Goal: Task Accomplishment & Management: Use online tool/utility

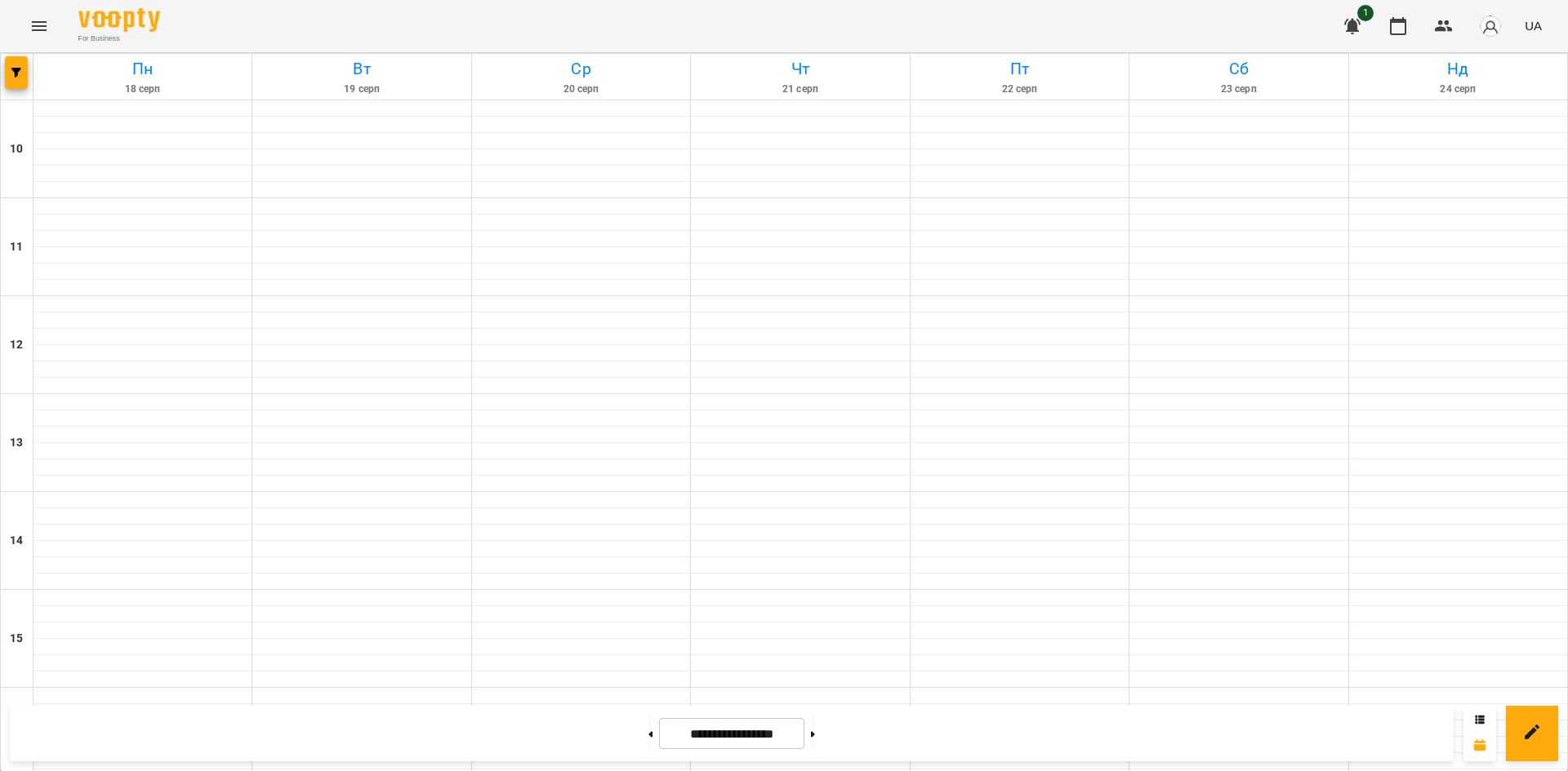
scroll to position [676, 0]
click at [649, 721] on button at bounding box center [650, 734] width 4 height 36
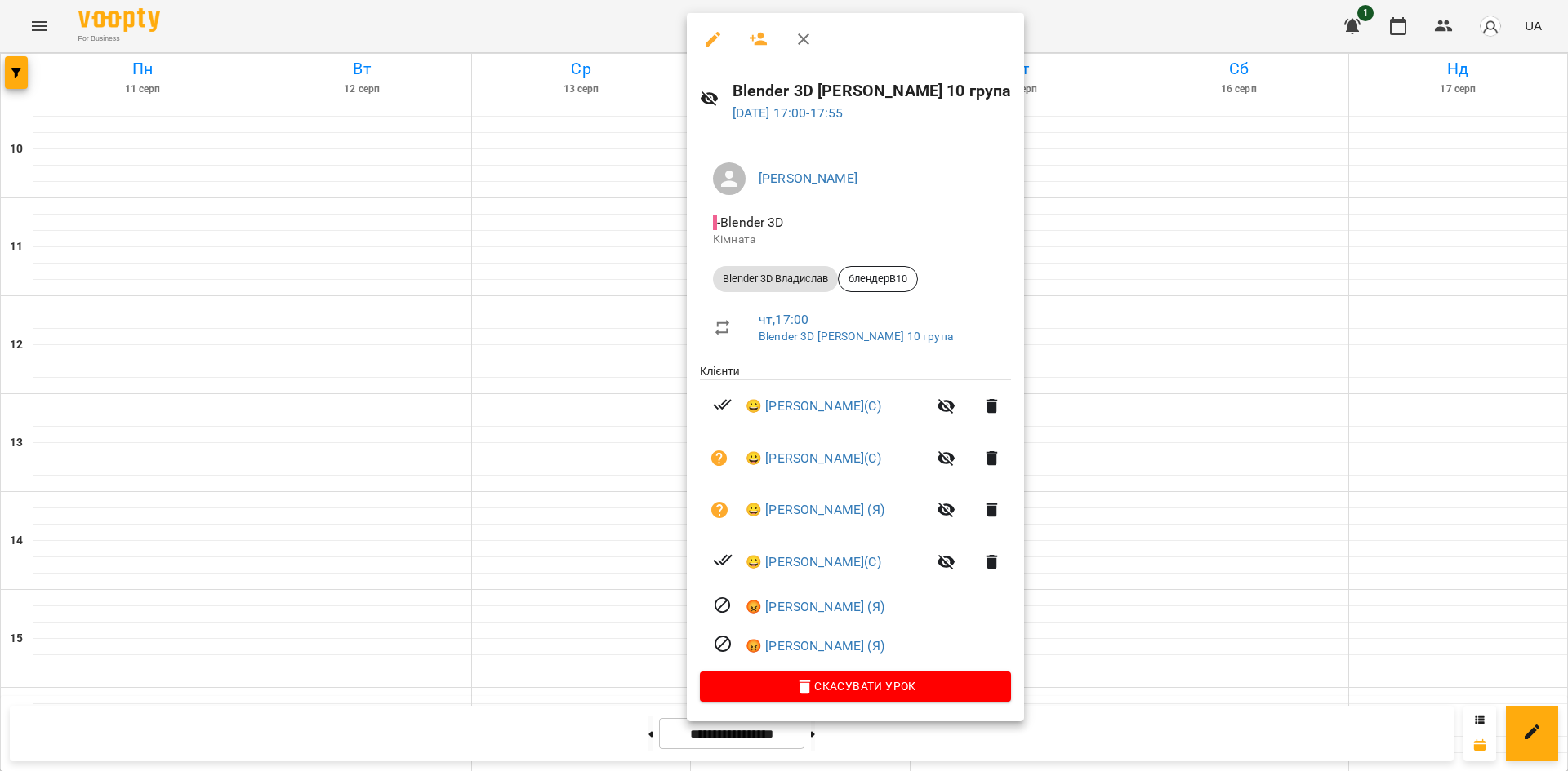
drag, startPoint x: 741, startPoint y: 410, endPoint x: 892, endPoint y: 657, distance: 289.5
click at [892, 657] on ul "Клієнти 😀 [PERSON_NAME](С) 😀 [PERSON_NAME](С) 😀 [PERSON_NAME] (Я) 😀 [PERSON_NAM…" at bounding box center [855, 517] width 312 height 309
copy ul "😀 [PERSON_NAME](С) 😀 [PERSON_NAME](С) 😀 [PERSON_NAME] (Я) 😀 [PERSON_NAME](С) 😡 …"
click at [948, 93] on h6 "Blender 3D [PERSON_NAME] 10 група" at bounding box center [872, 91] width 279 height 25
click at [423, 156] on div at bounding box center [784, 385] width 1568 height 771
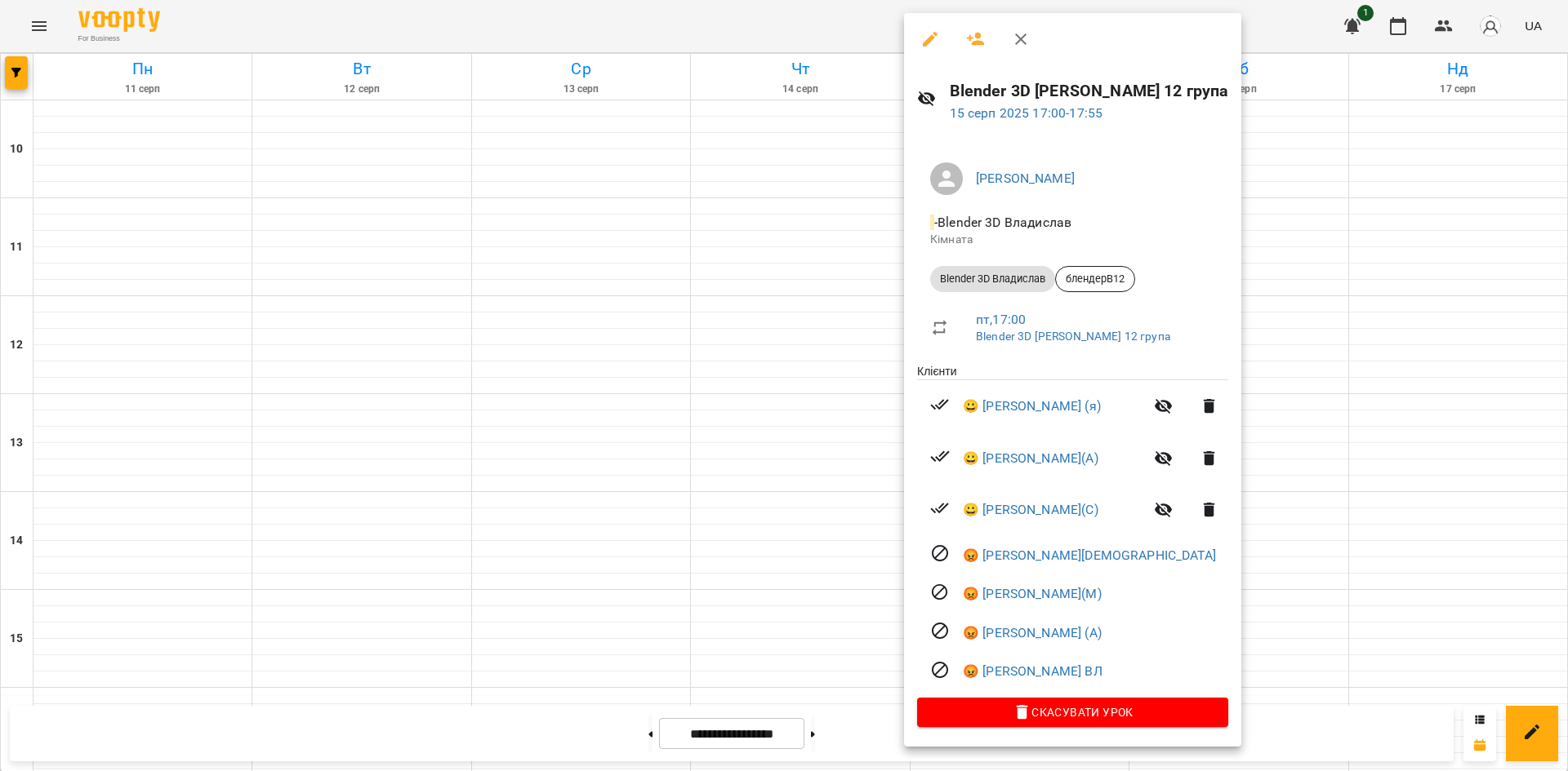
click at [1406, 382] on div at bounding box center [784, 385] width 1568 height 771
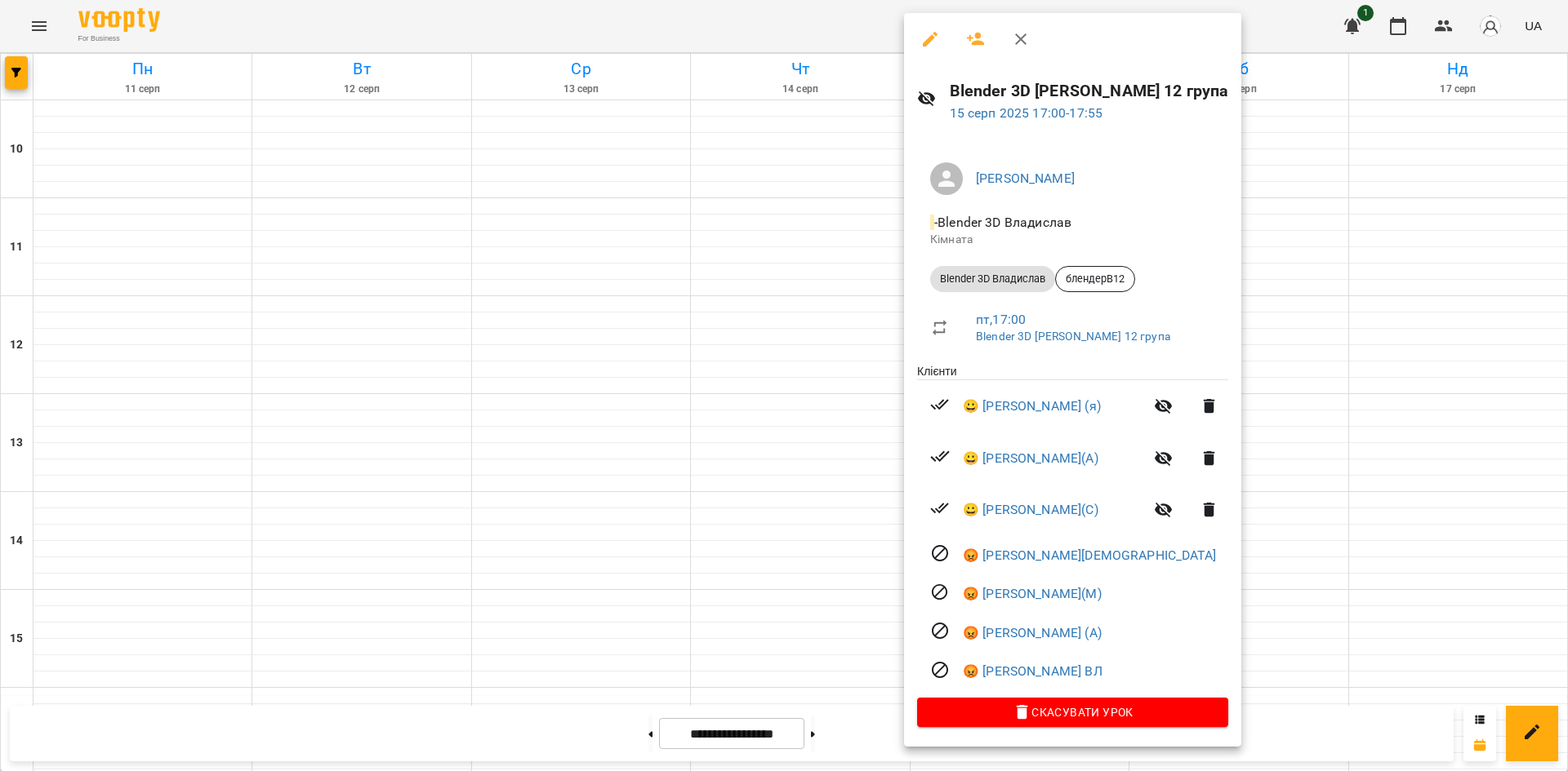
drag, startPoint x: 987, startPoint y: 414, endPoint x: 1140, endPoint y: 676, distance: 303.4
click at [1140, 676] on ul "Клієнти 😀 [PERSON_NAME] (я) 😀 [PERSON_NAME](А) 😀 [PERSON_NAME](С) 😡 [PERSON_NAM…" at bounding box center [1072, 530] width 312 height 335
copy ul "[PERSON_NAME] (я) 😀 [PERSON_NAME](А) 😀 [PERSON_NAME](С) 😡 [PERSON_NAME] 😡 [PERS…"
click at [857, 241] on div at bounding box center [784, 385] width 1568 height 771
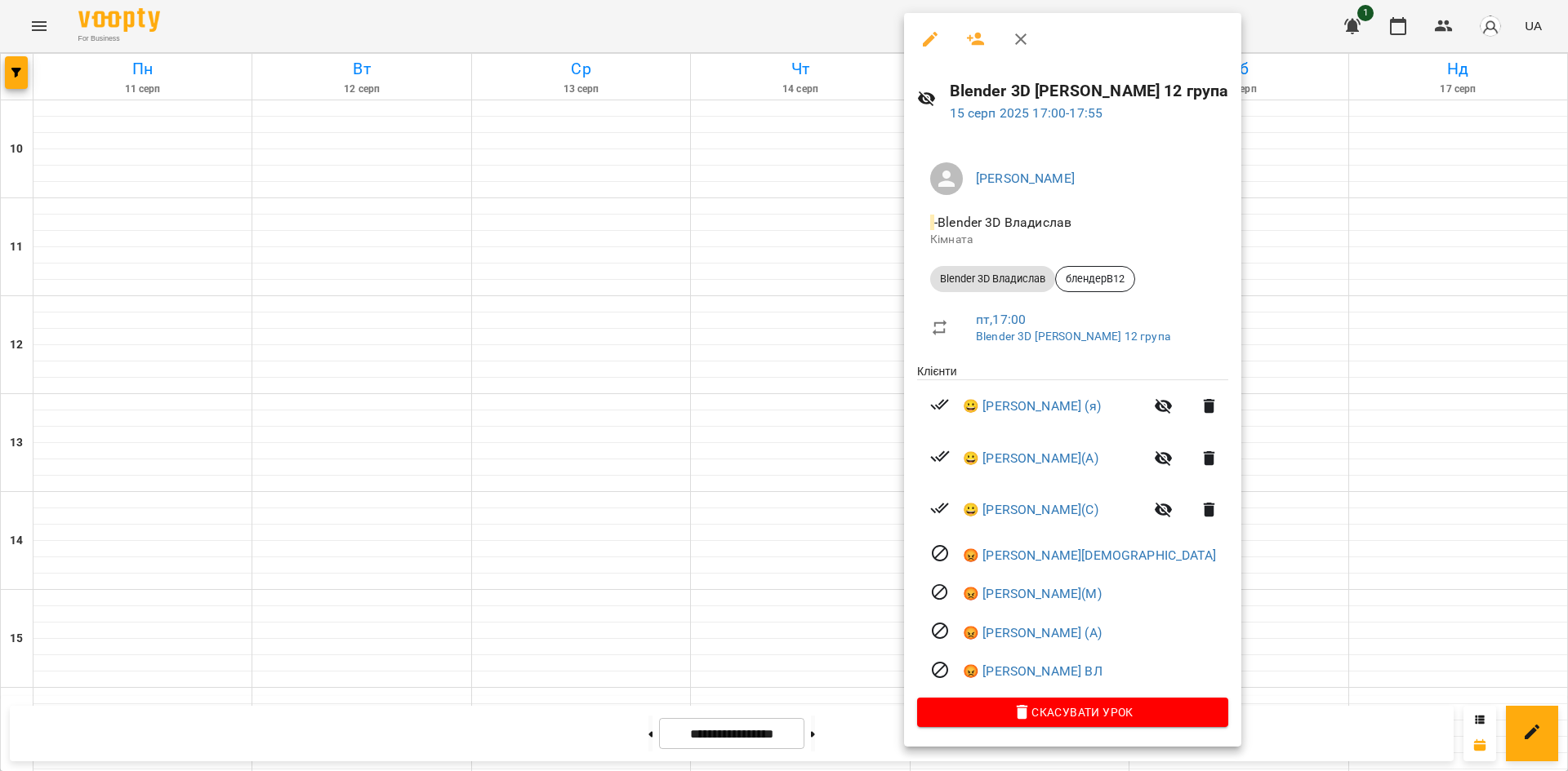
click at [1300, 237] on div at bounding box center [784, 385] width 1568 height 771
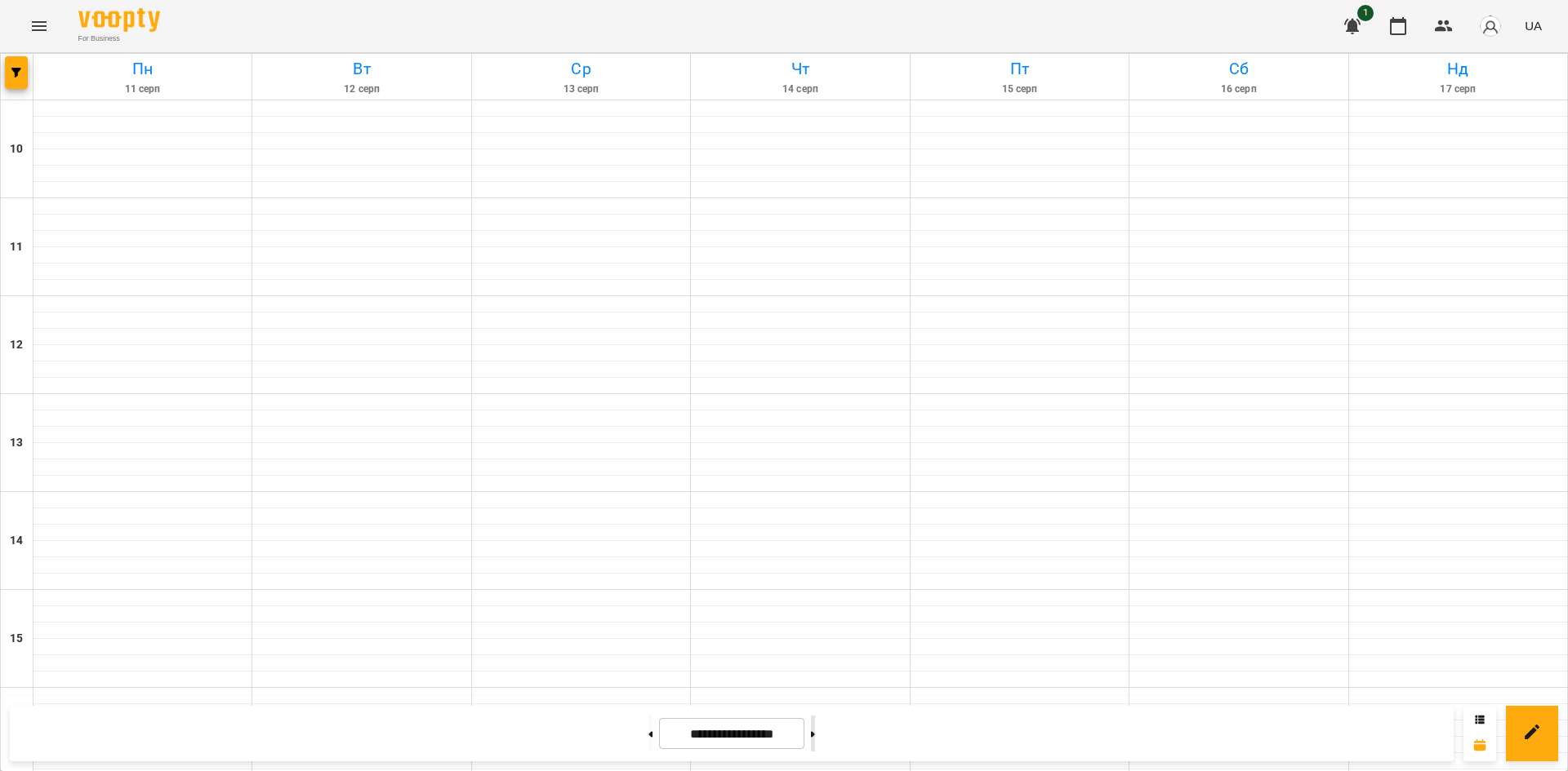
click at [815, 725] on button at bounding box center [813, 734] width 4 height 36
type input "**********"
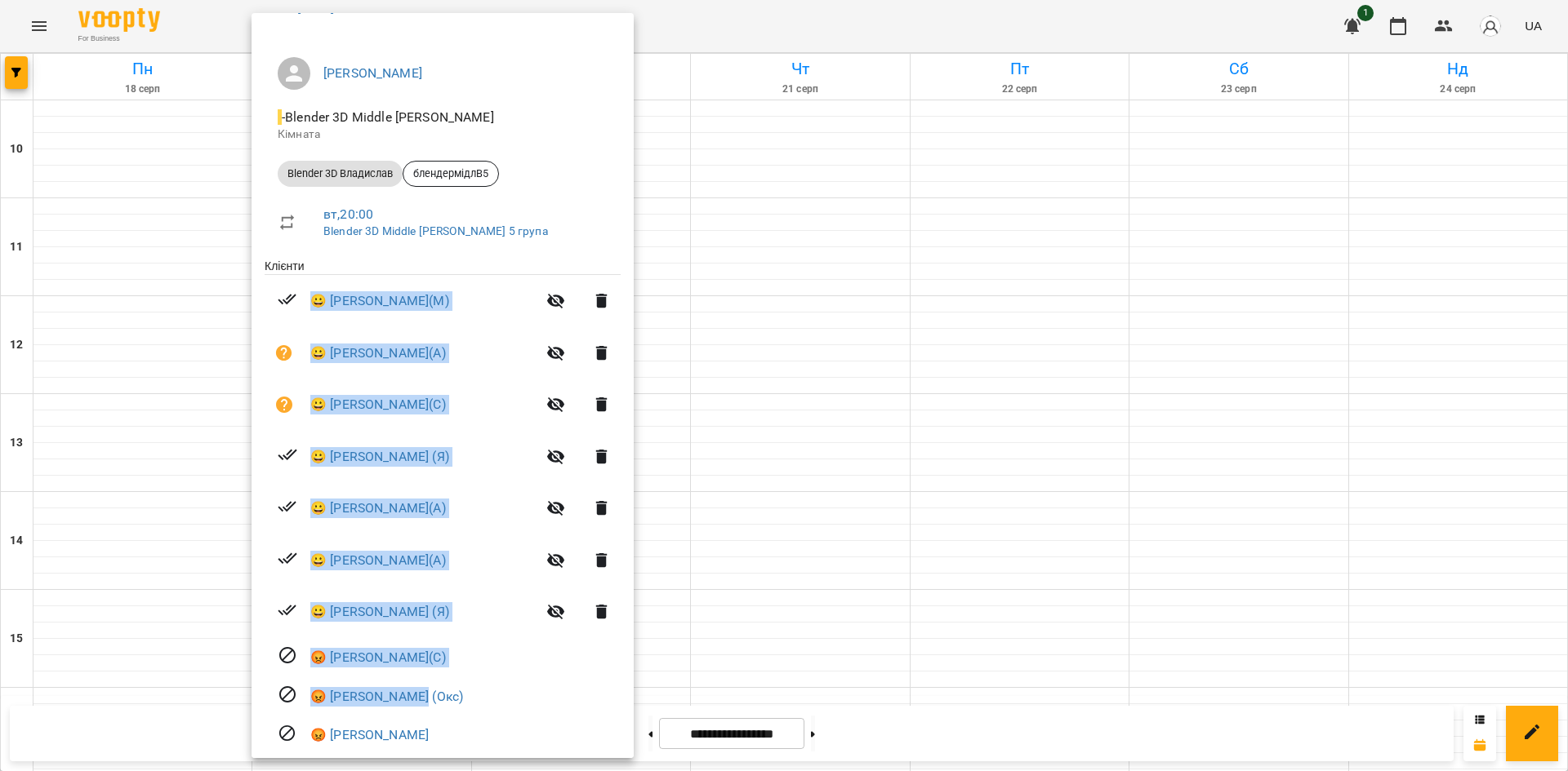
scroll to position [160, 0]
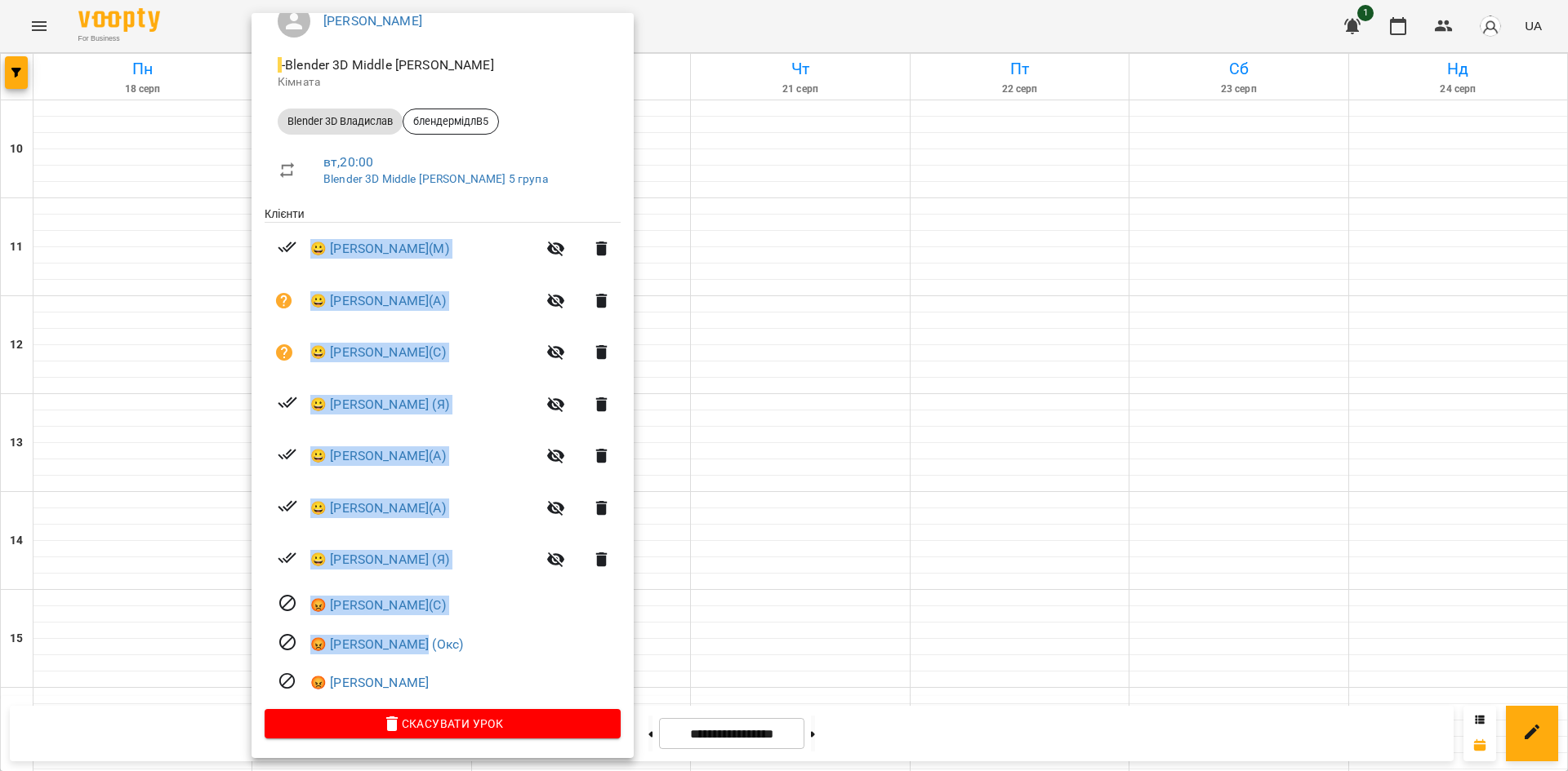
drag, startPoint x: 297, startPoint y: 402, endPoint x: 471, endPoint y: 685, distance: 332.2
click at [471, 685] on ul "Клієнти 😀 [PERSON_NAME](М) 😀 [PERSON_NAME](А) 😀 [PERSON_NAME](С) 😀 [PERSON_NAME…" at bounding box center [442, 458] width 356 height 504
copy ul "😀 [PERSON_NAME](М) 😀 [PERSON_NAME](А) 😀 [PERSON_NAME](С) 😀 [PERSON_NAME] (Я) 😀 …"
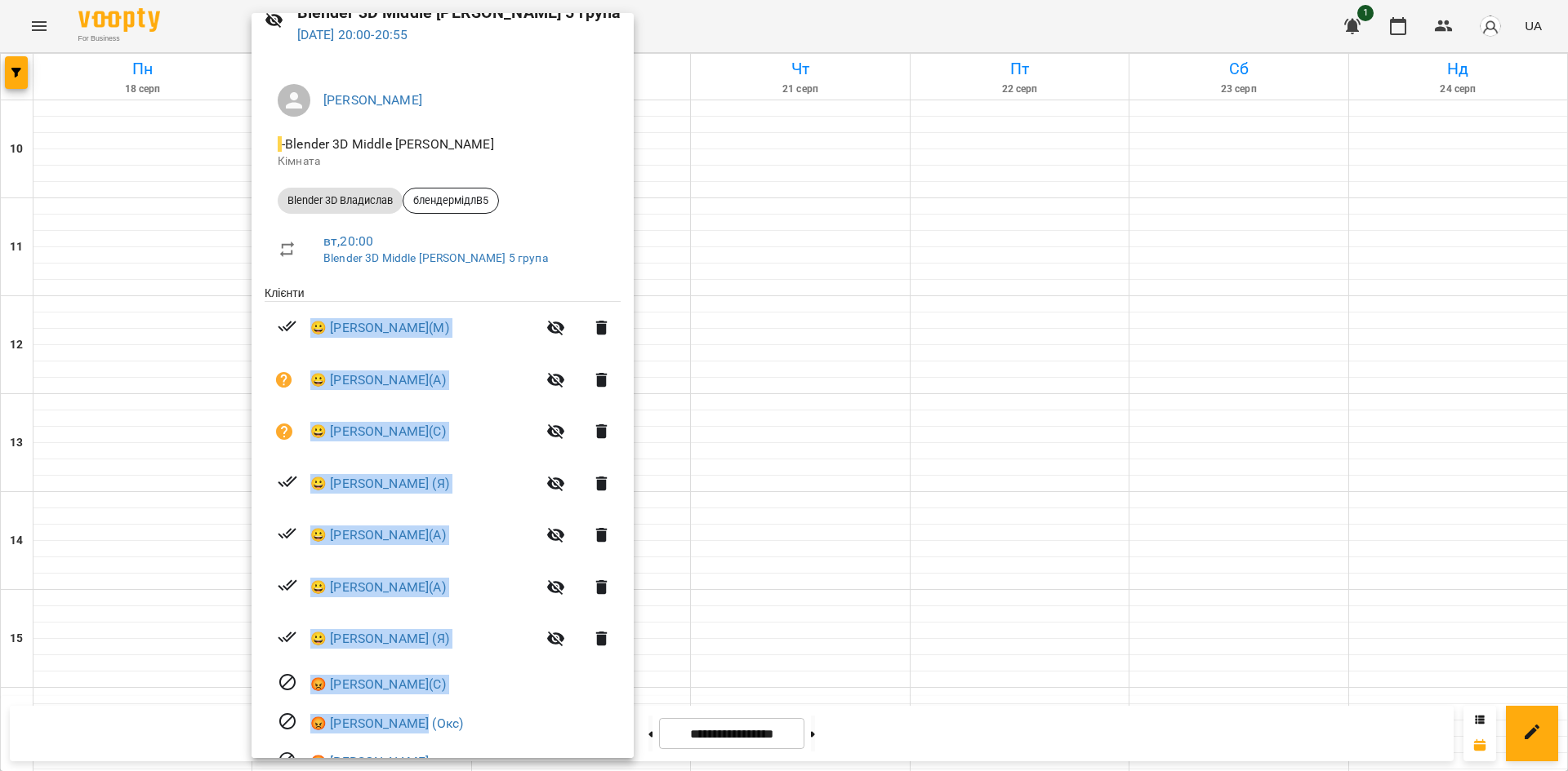
scroll to position [0, 0]
